Goal: Communication & Community: Answer question/provide support

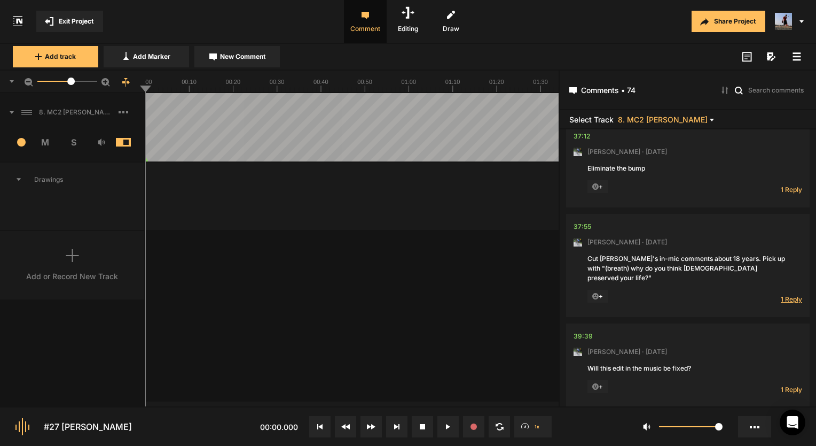
click at [788, 294] on span "1 Reply" at bounding box center [791, 298] width 21 height 9
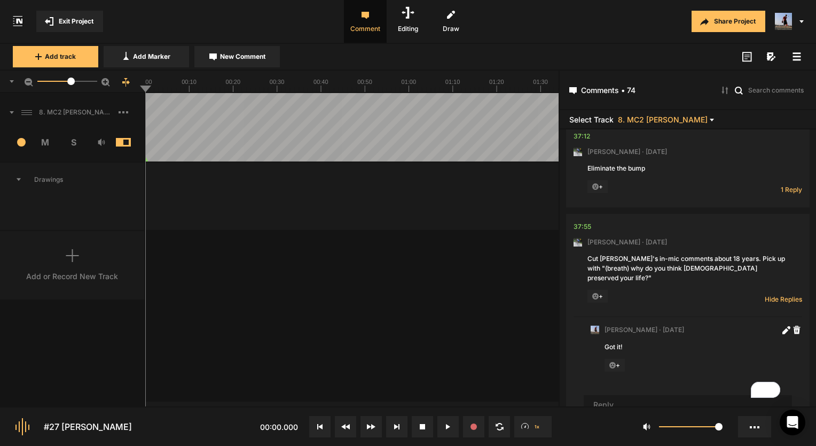
scroll to position [7268, 0]
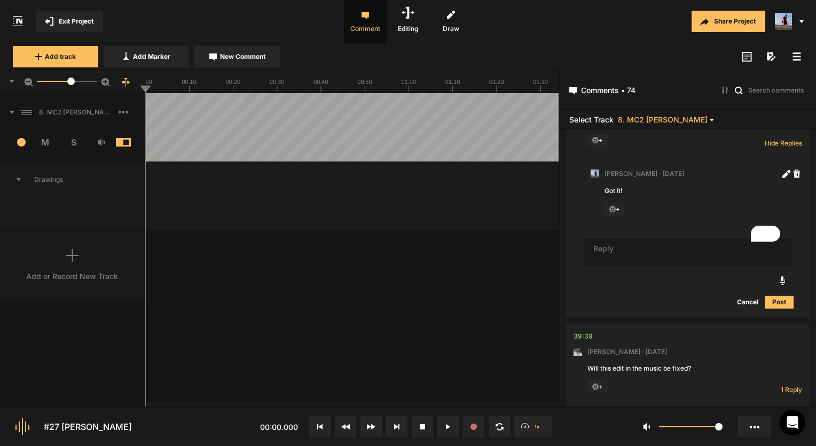
click at [74, 25] on span "Exit Project" at bounding box center [76, 22] width 35 height 10
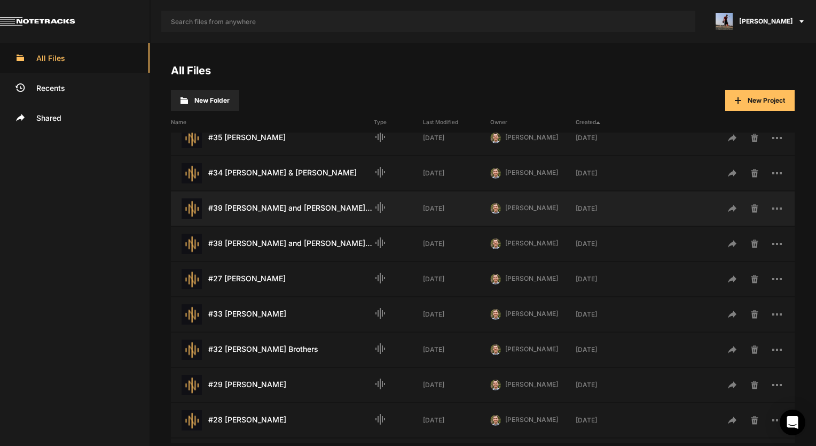
scroll to position [214, 0]
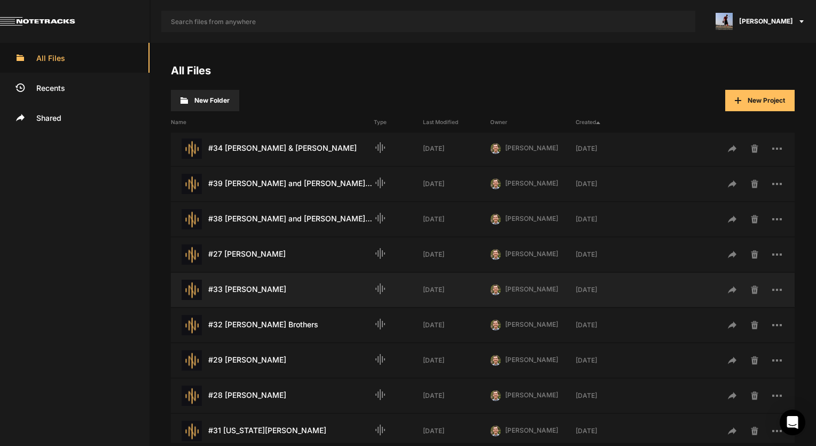
click at [244, 290] on div "#33 [PERSON_NAME] Last Modified: [DATE]" at bounding box center [272, 289] width 203 height 20
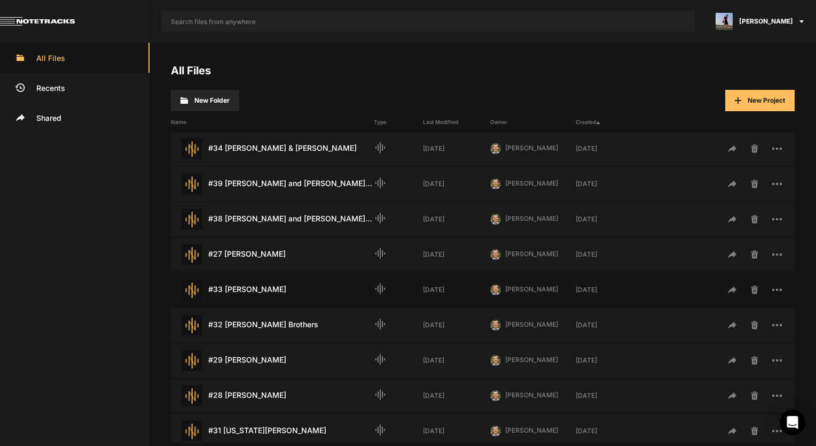
click at [244, 290] on div "#33 [PERSON_NAME] Last Modified: [DATE]" at bounding box center [272, 289] width 203 height 20
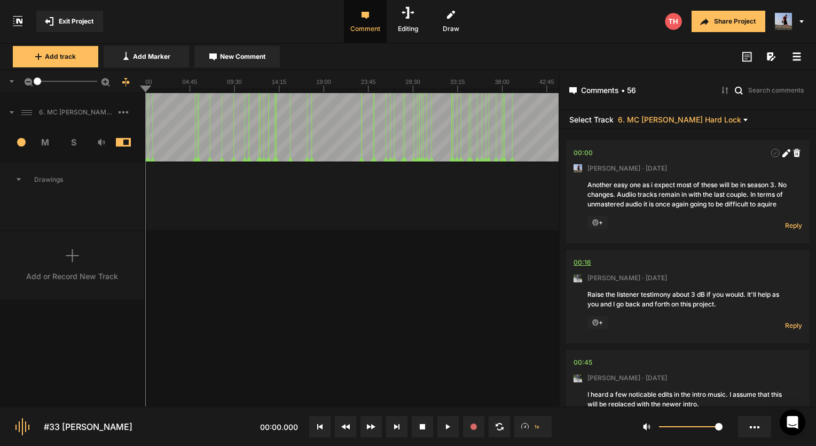
click at [586, 268] on div "00:16" at bounding box center [583, 262] width 18 height 11
click at [721, 330] on div "+" at bounding box center [667, 323] width 158 height 14
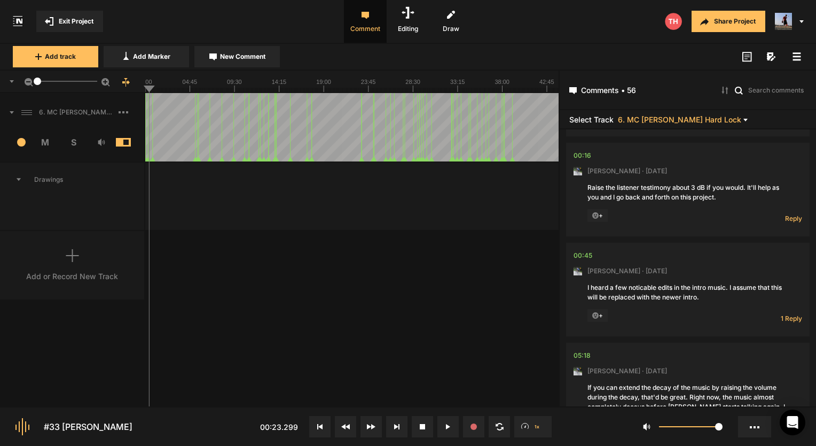
click at [324, 428] on button at bounding box center [319, 426] width 21 height 21
click at [789, 223] on span "Reply" at bounding box center [793, 218] width 17 height 9
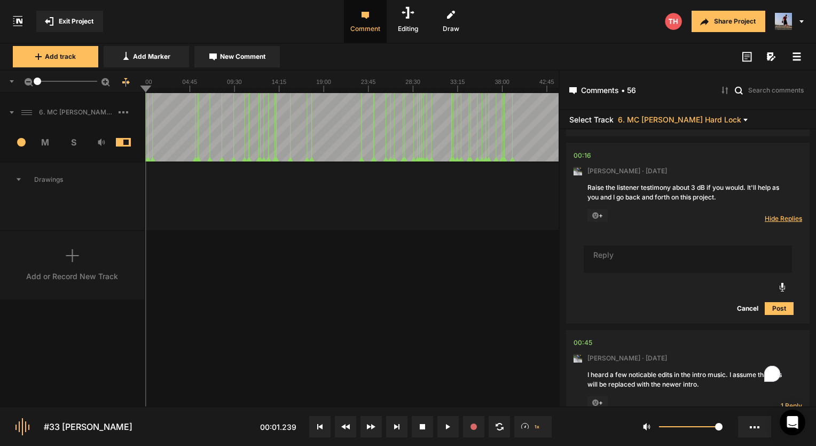
scroll to position [107, 0]
type textarea "Done!"
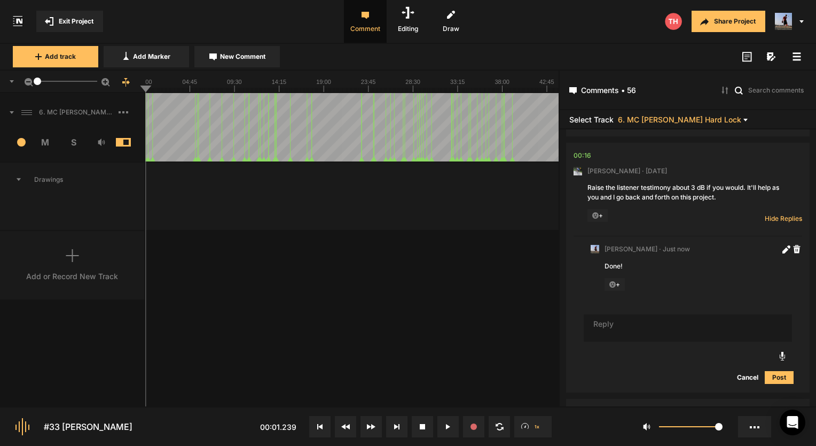
scroll to position [321, 0]
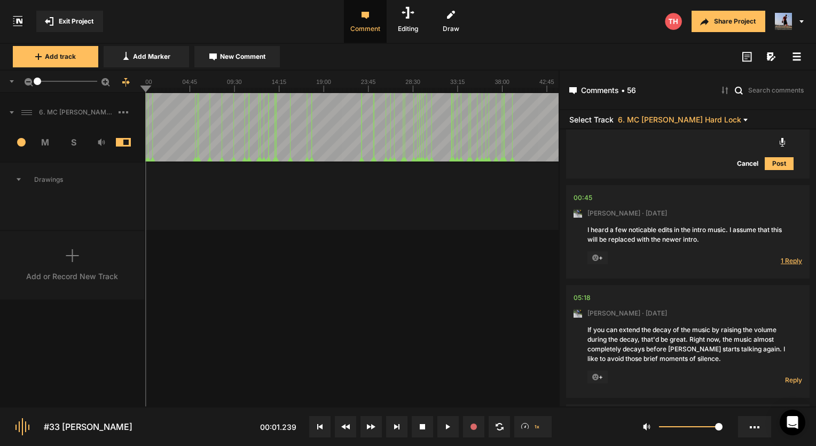
click at [789, 265] on span "1 Reply" at bounding box center [791, 260] width 21 height 9
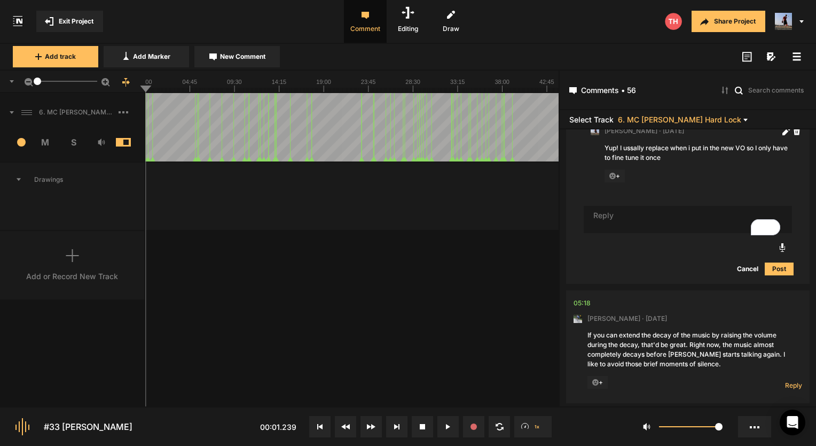
scroll to position [534, 0]
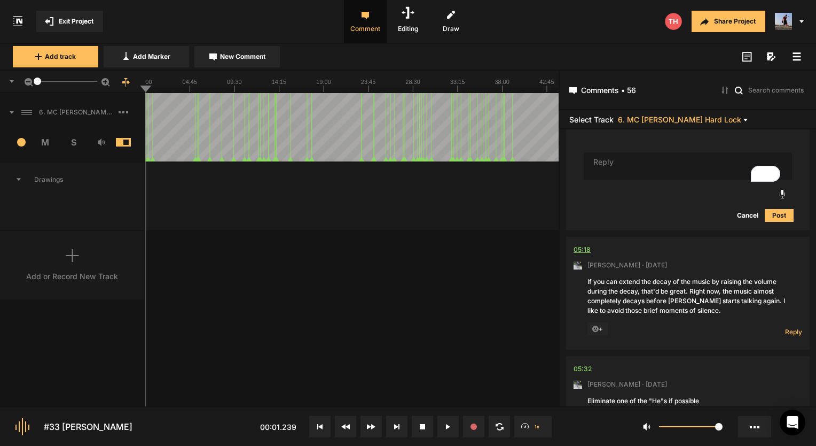
click at [587, 255] on div "05:18" at bounding box center [582, 249] width 17 height 11
click at [582, 255] on div "05:18" at bounding box center [582, 249] width 17 height 11
click at [776, 332] on div "Reply Hide Replies" at bounding box center [781, 329] width 43 height 14
click at [780, 336] on div "Reply Hide Replies" at bounding box center [781, 329] width 43 height 14
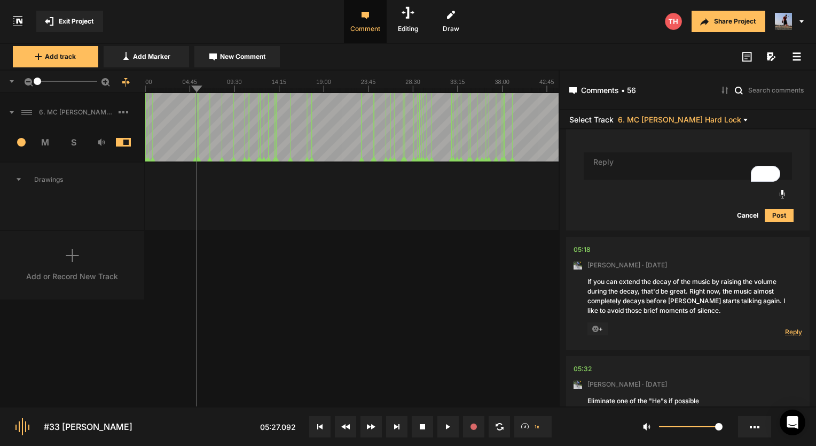
click at [791, 336] on span "Reply" at bounding box center [793, 331] width 17 height 9
type textarea "Done!"
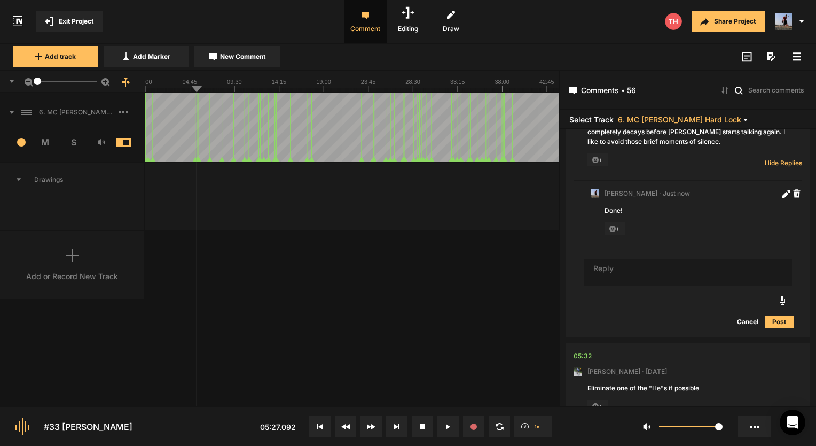
scroll to position [794, 0]
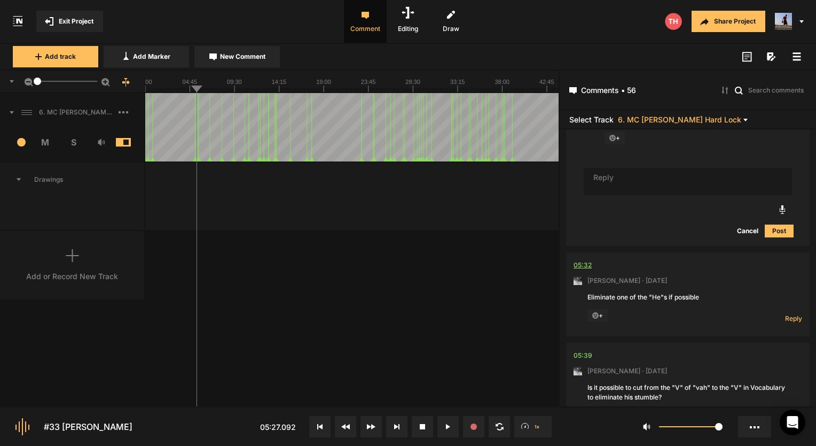
click at [588, 270] on div "05:32" at bounding box center [583, 265] width 18 height 11
click at [789, 323] on span "Reply" at bounding box center [793, 318] width 17 height 9
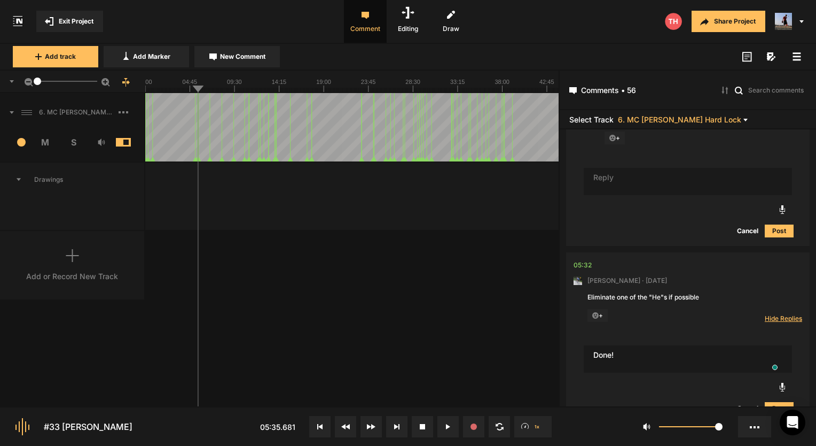
type textarea "Done!"
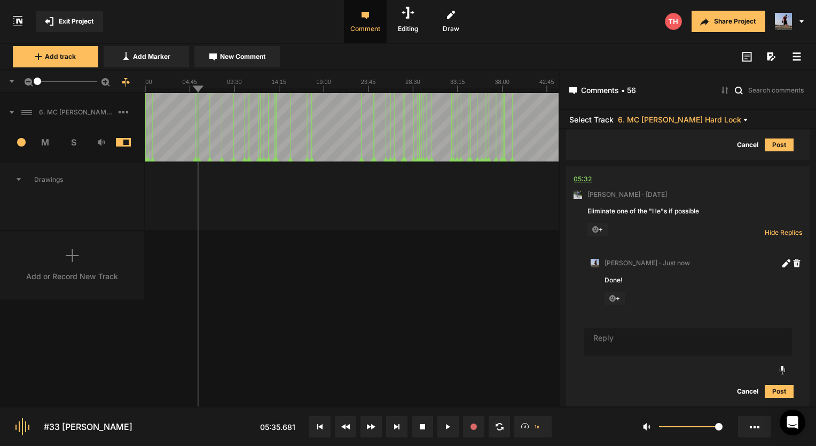
click at [588, 184] on div "05:32" at bounding box center [583, 179] width 18 height 11
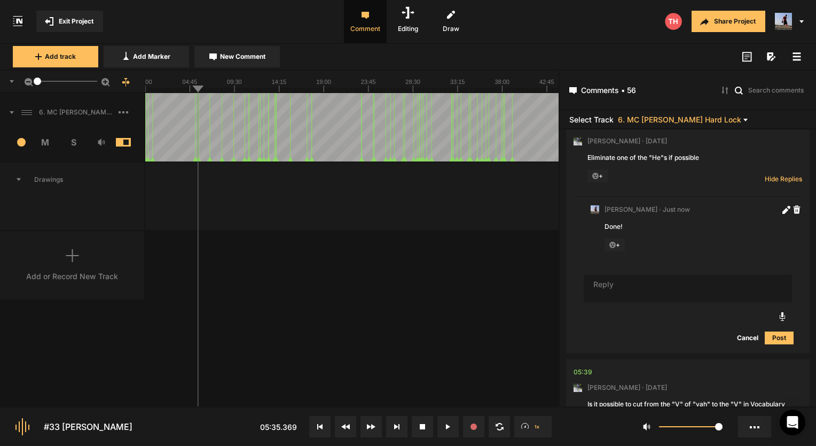
scroll to position [980, 0]
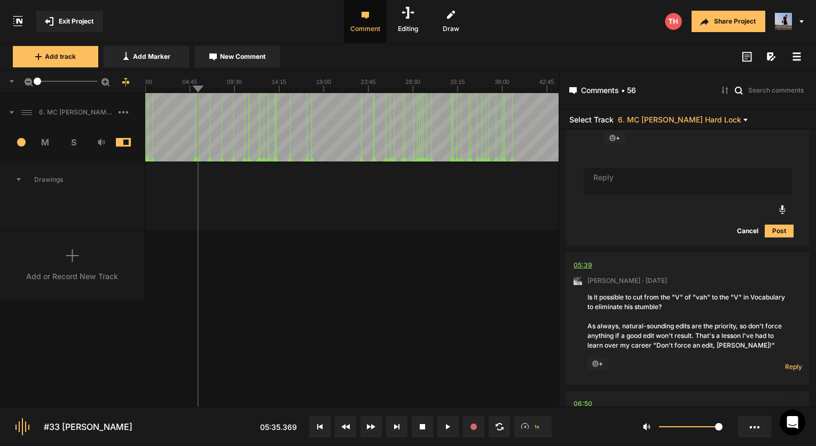
click at [586, 269] on div "05:39" at bounding box center [583, 265] width 19 height 11
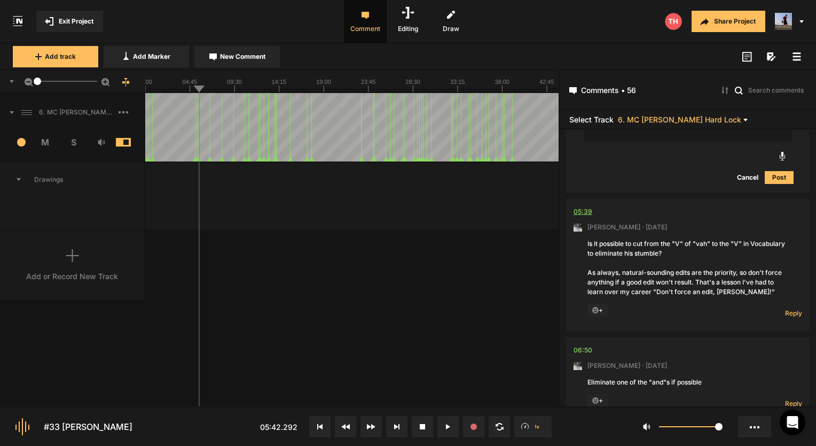
click at [584, 217] on div "05:39" at bounding box center [583, 211] width 19 height 11
click at [792, 317] on span "Reply" at bounding box center [793, 312] width 17 height 9
type textarea "Done!"
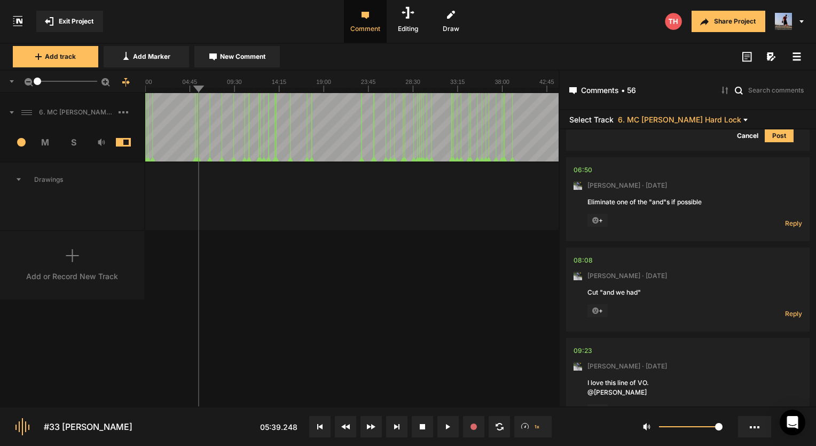
scroll to position [1308, 0]
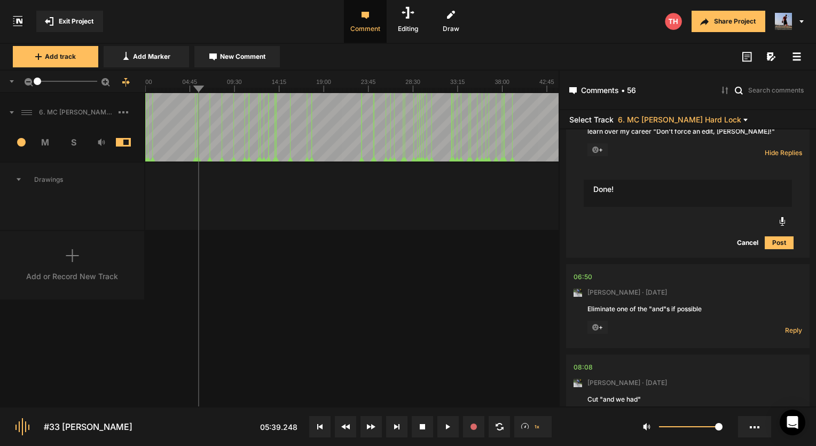
click at [781, 249] on button "Post" at bounding box center [779, 242] width 29 height 13
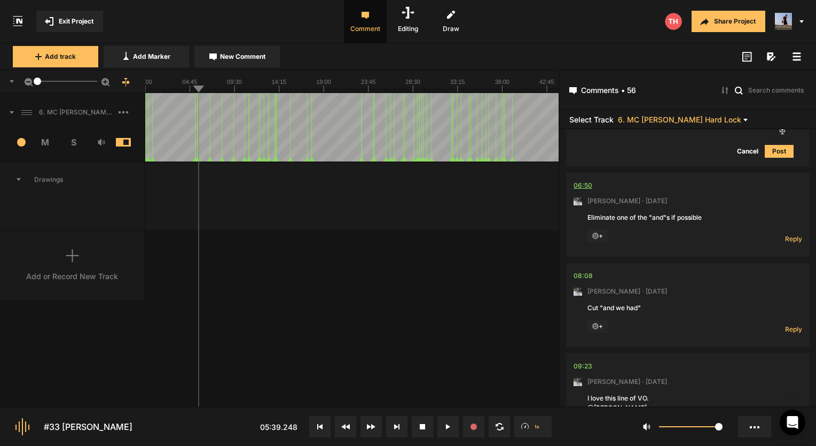
click at [582, 188] on div "06:50" at bounding box center [583, 185] width 19 height 11
click at [785, 243] on span "Reply" at bounding box center [793, 238] width 17 height 9
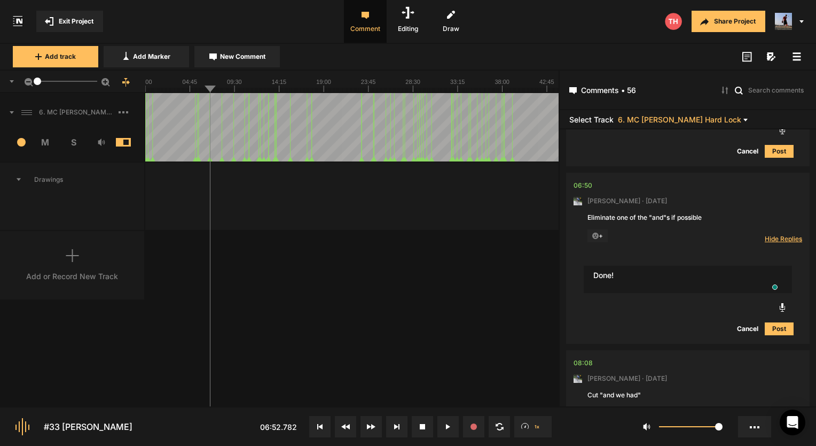
type textarea "Done!"
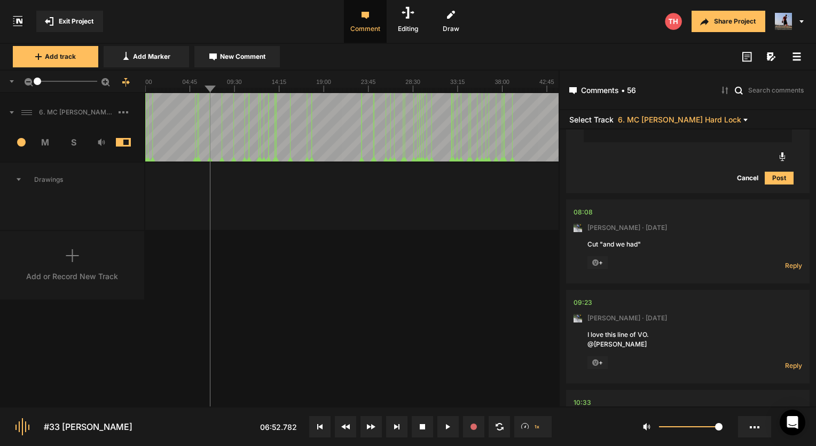
scroll to position [1687, 0]
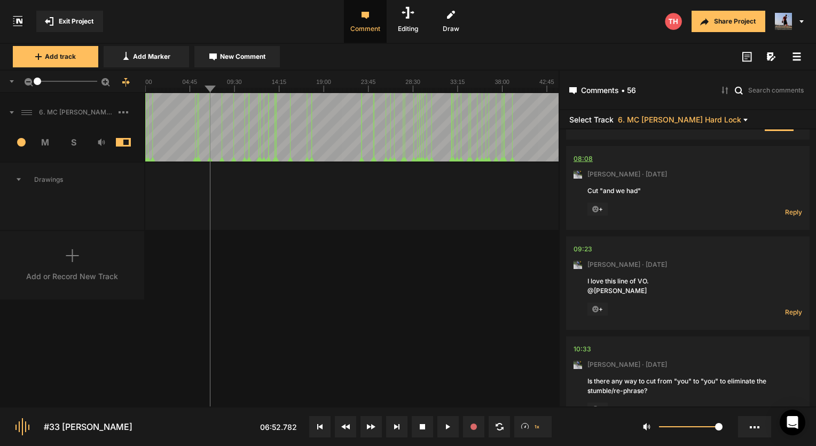
click at [588, 164] on div "08:08" at bounding box center [583, 158] width 19 height 11
click at [386, 294] on div "6. MC [PERSON_NAME] Hard Lock 1 M S Comments 00:00 [PERSON_NAME] · [DATE] Anoth…" at bounding box center [279, 249] width 559 height 313
click at [439, 421] on button at bounding box center [448, 426] width 21 height 21
click at [450, 422] on button at bounding box center [448, 426] width 21 height 21
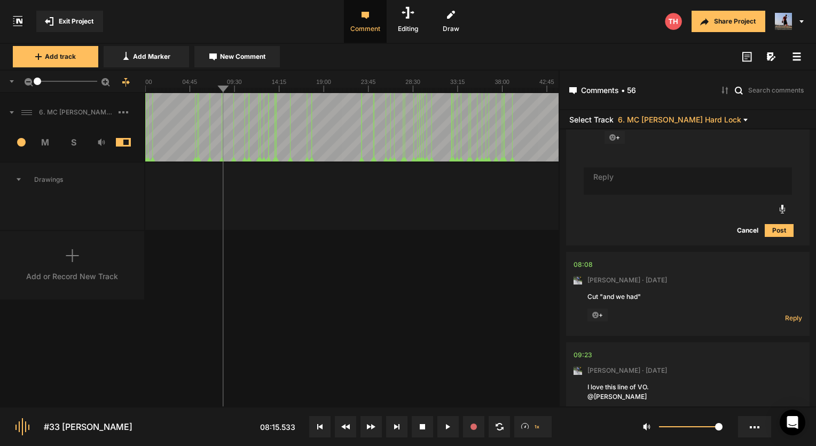
scroll to position [1580, 0]
click at [792, 332] on nt-comment "08:08 [PERSON_NAME] · [DATE] Cut "and we had" + Reply Hide Replies" at bounding box center [688, 295] width 229 height 84
click at [790, 323] on span "Reply" at bounding box center [793, 318] width 17 height 9
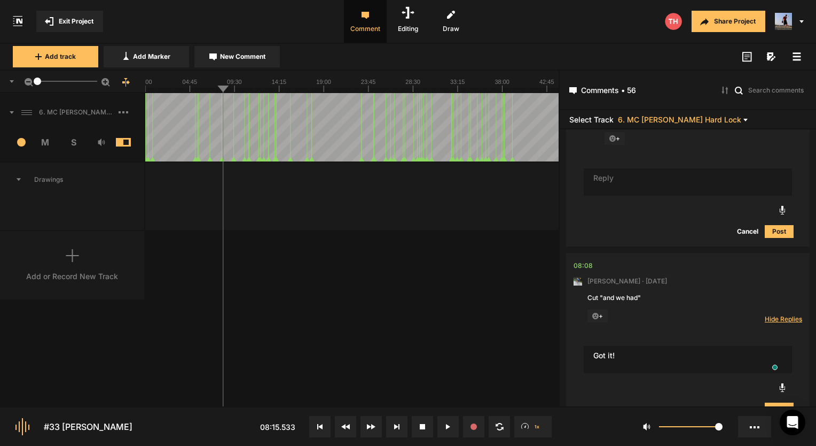
type textarea "Got it!"
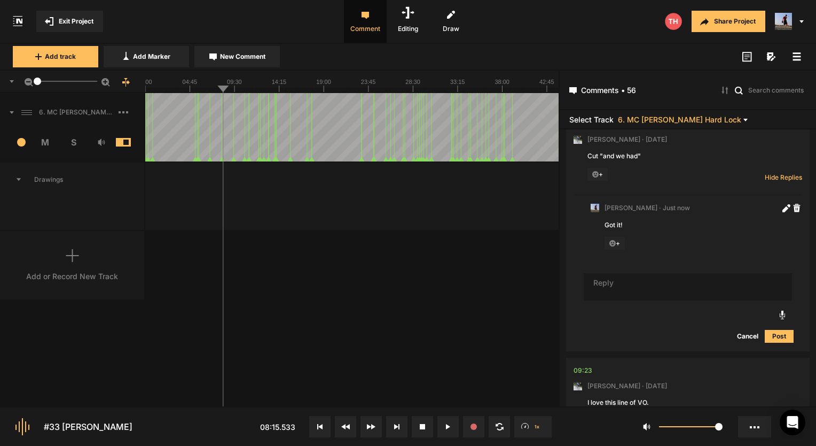
scroll to position [1826, 0]
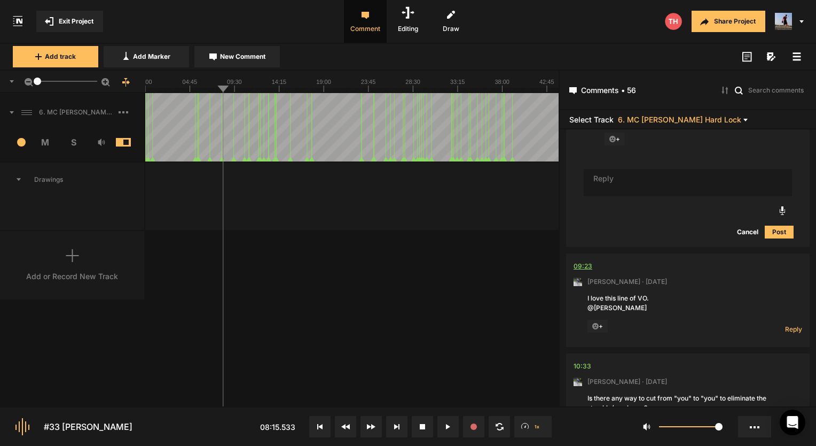
click at [590, 271] on div "09:23" at bounding box center [583, 266] width 19 height 11
click at [789, 333] on span "Reply" at bounding box center [793, 328] width 17 height 9
type textarea "R"
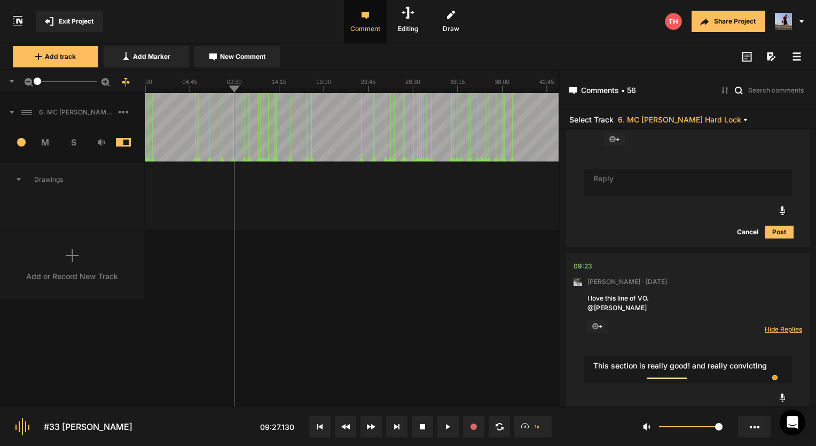
type textarea "This section is really good! and really convicting"
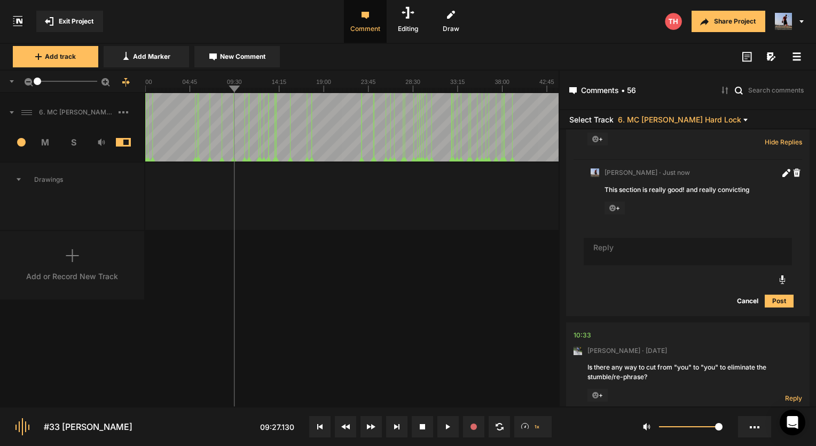
scroll to position [2013, 0]
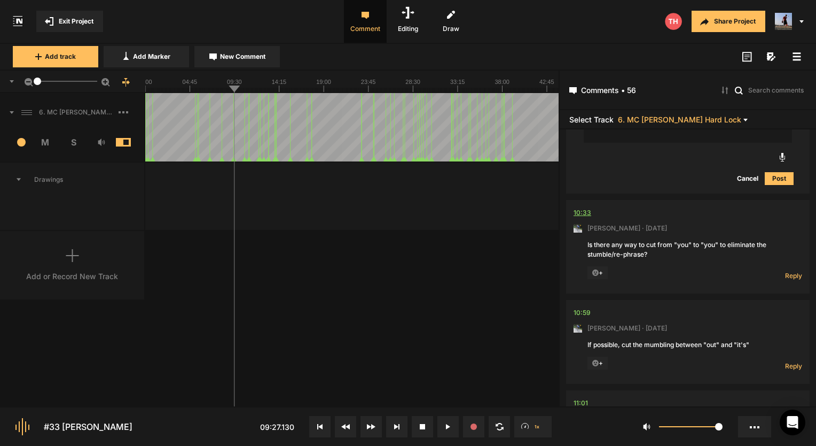
click at [586, 218] on div "10:33" at bounding box center [583, 212] width 18 height 11
click at [417, 299] on div "6. MC [PERSON_NAME] Hard Lock 1 M S Comments 00:00 [PERSON_NAME] · [DATE] Anoth…" at bounding box center [279, 249] width 559 height 313
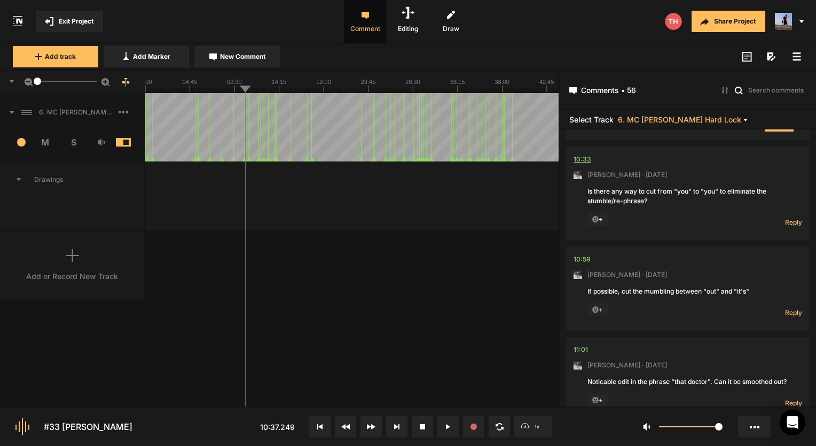
click at [579, 163] on div "10:33" at bounding box center [583, 159] width 18 height 11
click at [785, 227] on span "Reply" at bounding box center [793, 221] width 17 height 9
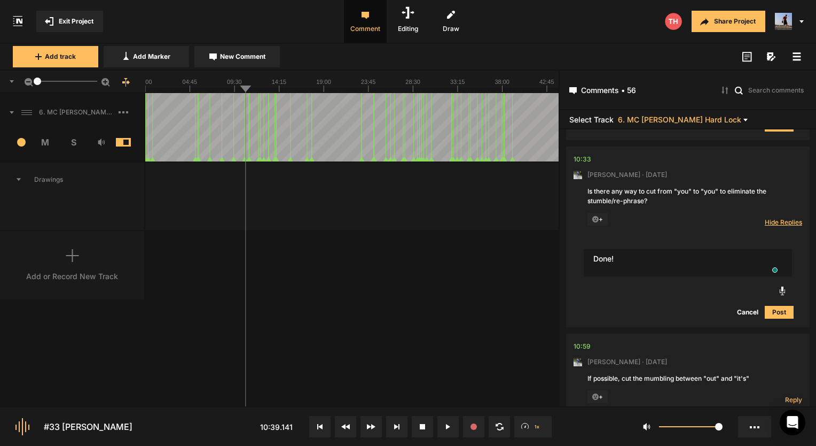
type textarea "Done!"
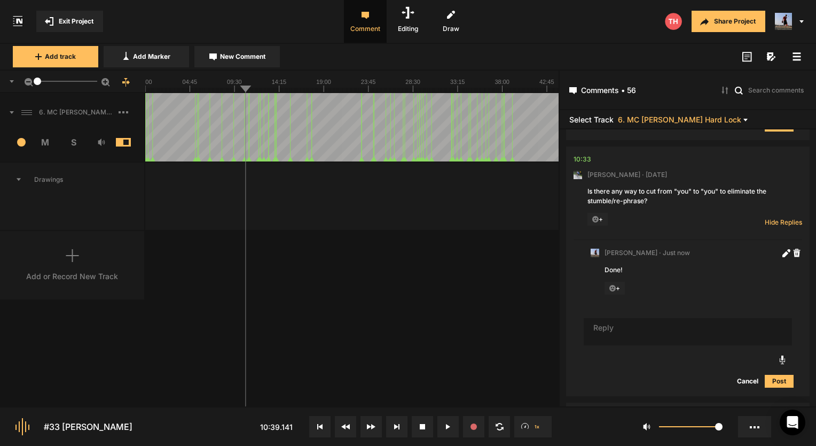
scroll to position [2402, 0]
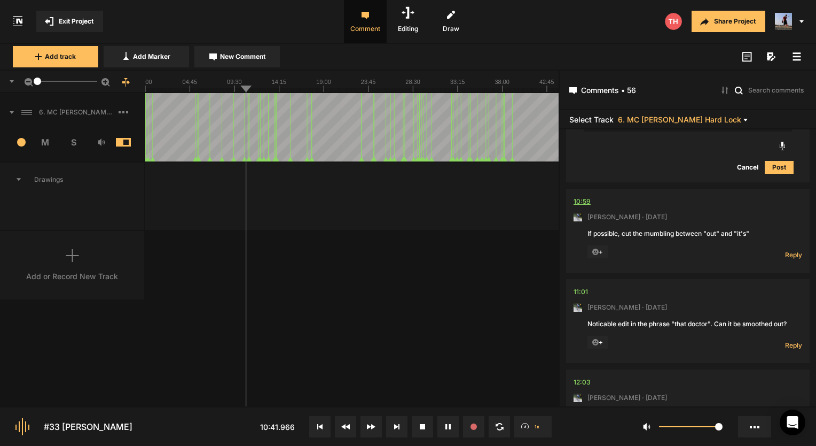
click at [582, 207] on div "10:59" at bounding box center [582, 201] width 17 height 11
click at [785, 259] on span "Reply" at bounding box center [793, 254] width 17 height 9
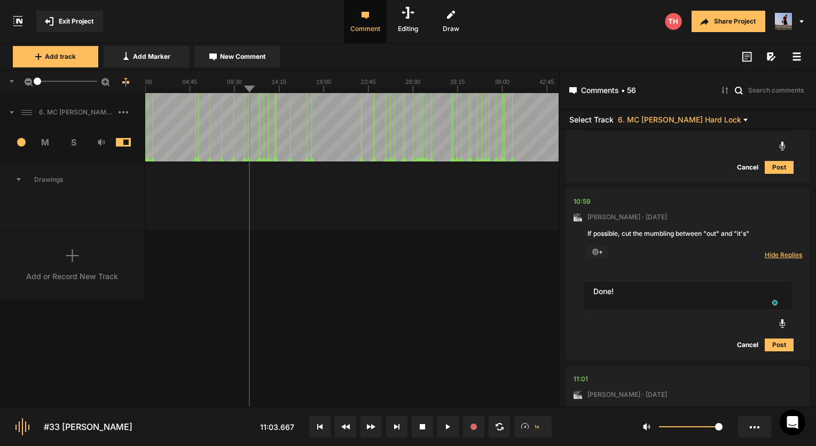
type textarea "Done!"
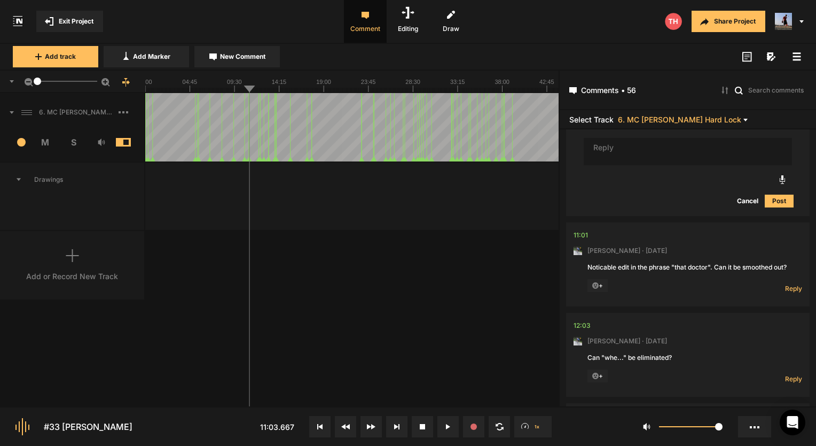
scroll to position [0, 0]
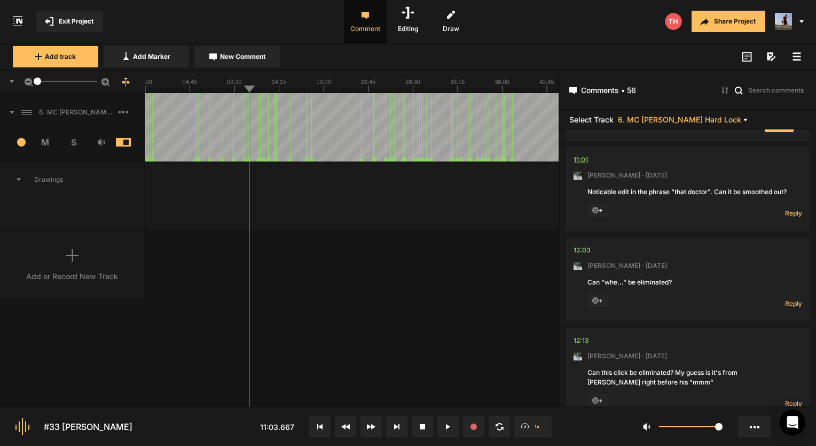
click at [581, 165] on div "11:01" at bounding box center [581, 159] width 14 height 11
click at [577, 163] on div "11:01" at bounding box center [581, 159] width 14 height 11
click at [576, 163] on div "11:01" at bounding box center [581, 159] width 14 height 11
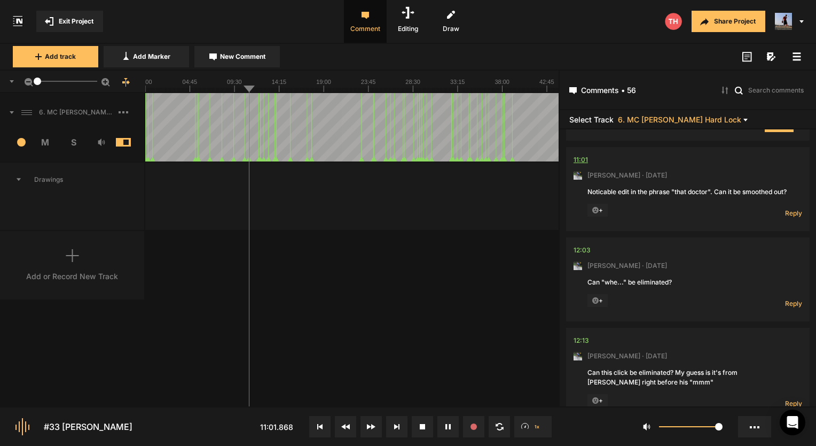
click at [576, 163] on div "11:01" at bounding box center [581, 159] width 14 height 11
click at [576, 164] on div "11:01" at bounding box center [581, 159] width 14 height 11
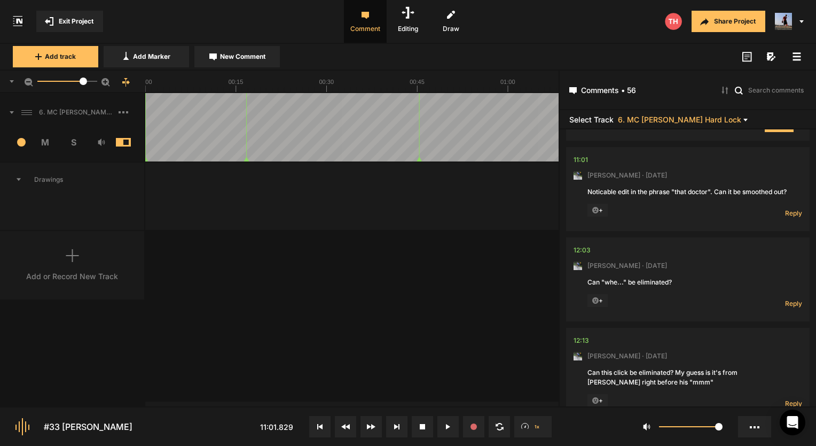
drag, startPoint x: 38, startPoint y: 82, endPoint x: 83, endPoint y: 82, distance: 45.4
click at [83, 82] on div at bounding box center [83, 80] width 7 height 7
click at [577, 165] on div "11:01" at bounding box center [581, 159] width 14 height 11
click at [324, 92] on div at bounding box center [352, 82] width 414 height 22
click at [581, 165] on div "11:01" at bounding box center [581, 159] width 14 height 11
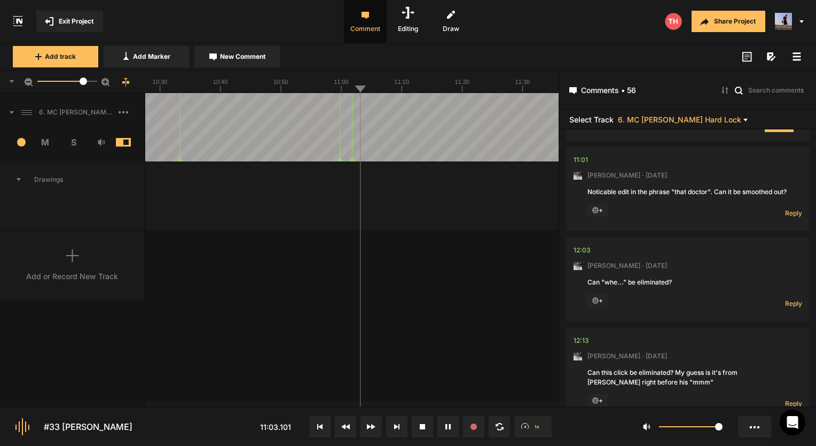
click at [785, 217] on span "Reply" at bounding box center [793, 212] width 17 height 9
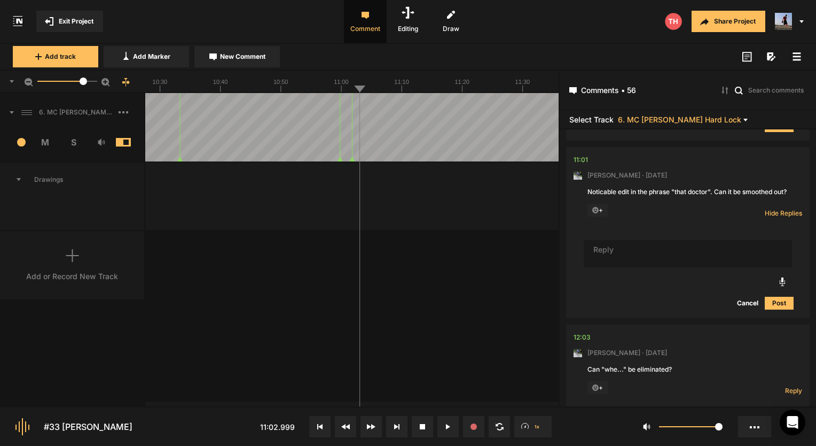
scroll to position [2690, 0]
click at [624, 265] on textarea "To enrich screen reader interactions, please activate Accessibility in Grammarl…" at bounding box center [688, 254] width 208 height 28
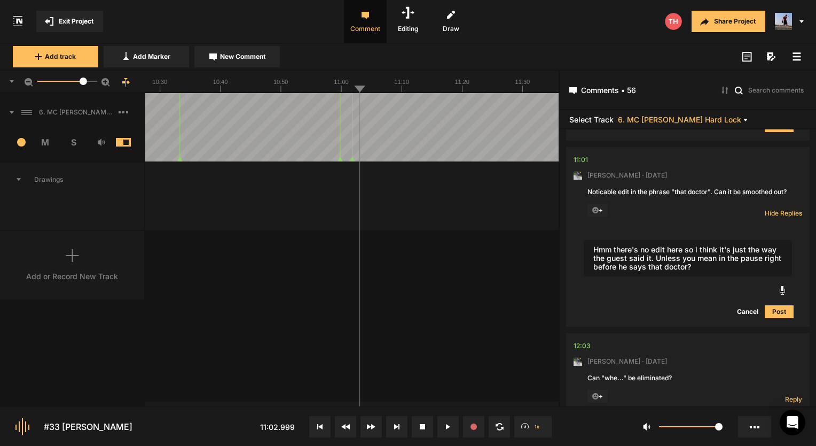
click at [698, 268] on textarea "Hmm there's no edit here so i think it's just the way the guest said it. Unless…" at bounding box center [688, 258] width 208 height 36
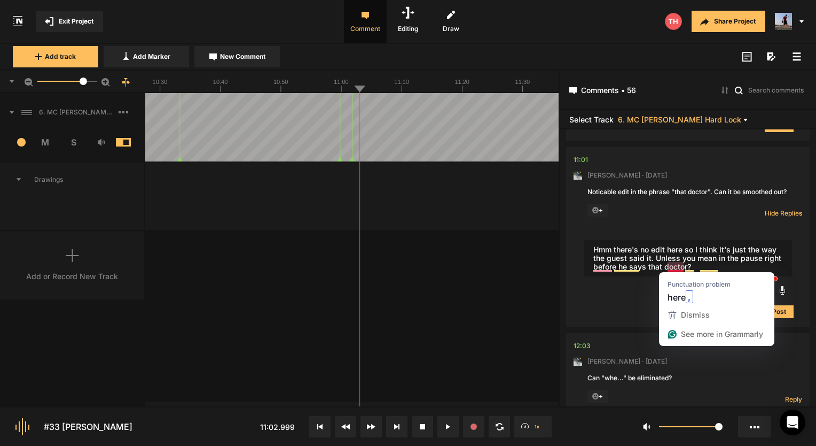
click at [674, 265] on textarea "Hmm there's no edit here so I think it's just the way the guest said it. Unless…" at bounding box center [688, 258] width 208 height 36
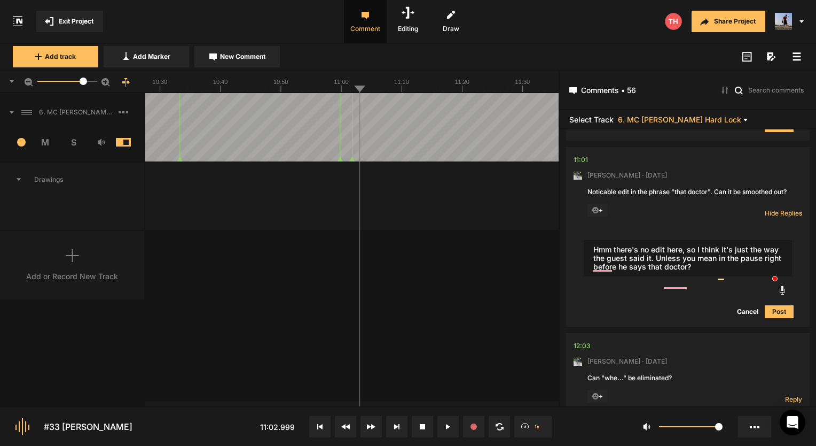
click at [677, 276] on textarea "Hmm there's no edit here, so I think it's just the way the guest said it. Unles…" at bounding box center [688, 258] width 208 height 36
click at [675, 276] on textarea "Hmm there's no edit here, so I think it's just the way the guest said it. Unles…" at bounding box center [688, 258] width 208 height 36
type textarea "Hmm there's no edit here, so I think it's just the way the guest said it. Unles…"
click at [779, 318] on button "Post" at bounding box center [779, 311] width 29 height 13
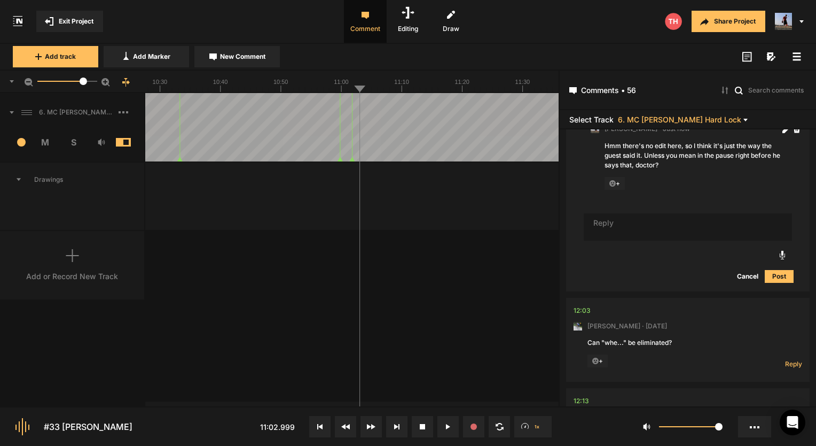
scroll to position [2966, 0]
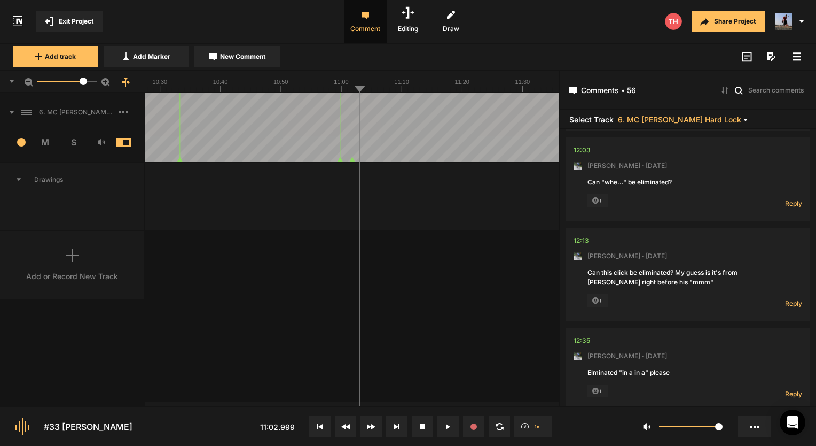
click at [588, 155] on div "12:03" at bounding box center [582, 150] width 17 height 11
click at [802, 219] on nt-comment-thread "12:03 Mark Weeber · 6 days ago Can "whe..." be eliminated? + Reply Hide Replies" at bounding box center [688, 182] width 244 height 90
click at [791, 208] on span "Reply" at bounding box center [793, 203] width 17 height 9
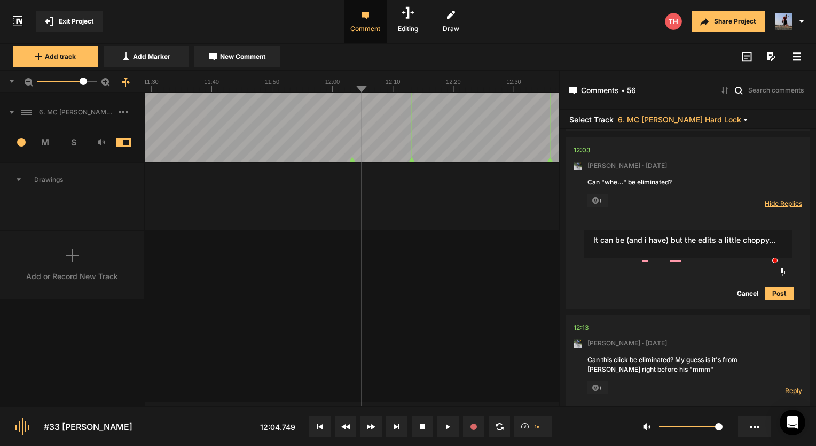
type textarea "It can be (and i have) but the edits a little choppy..."
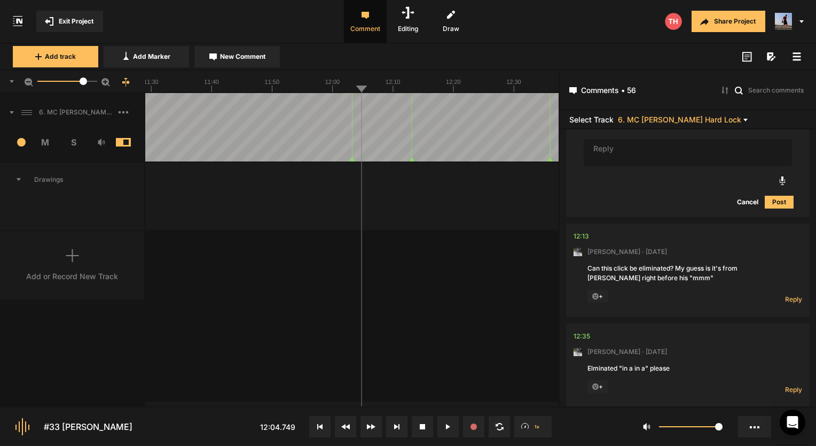
scroll to position [3179, 0]
